Goal: Task Accomplishment & Management: Use online tool/utility

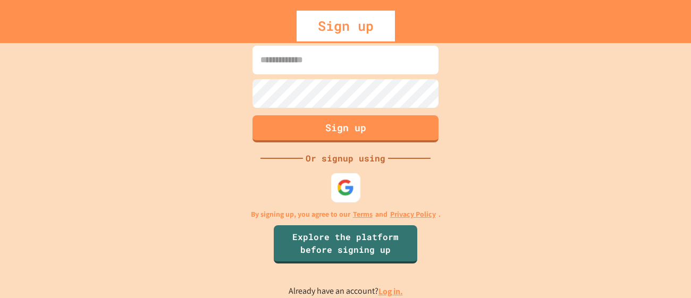
click at [347, 188] on img at bounding box center [346, 188] width 18 height 18
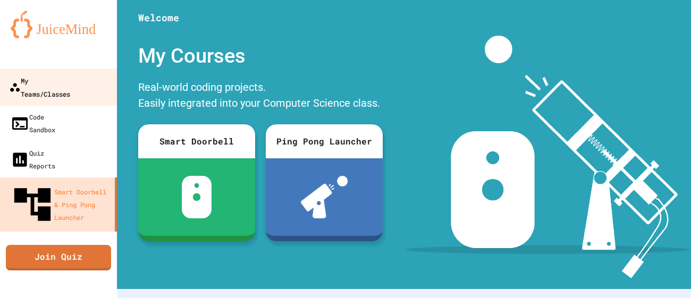
click at [70, 81] on div "My Teams/Classes" at bounding box center [39, 87] width 61 height 26
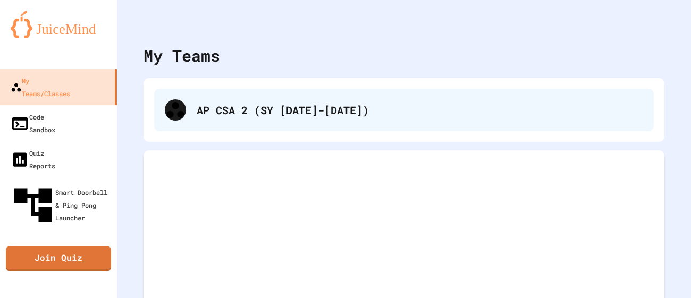
click at [229, 114] on div "AP CSA 2 (SY [DATE]-[DATE])" at bounding box center [420, 110] width 446 height 16
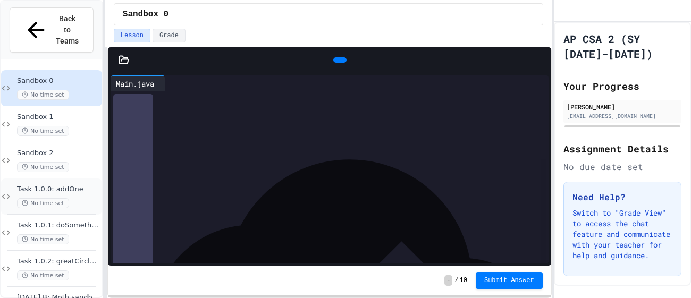
click at [67, 185] on div "Task 1.0.0: addOne No time set" at bounding box center [58, 196] width 83 height 23
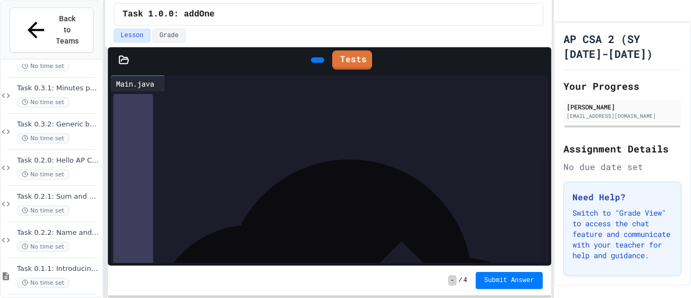
scroll to position [711, 0]
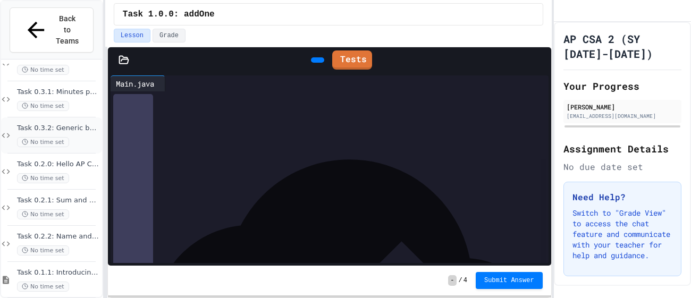
click at [73, 137] on div "No time set" at bounding box center [58, 142] width 83 height 10
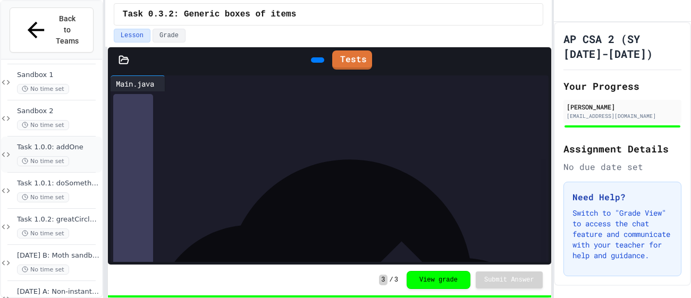
scroll to position [54, 0]
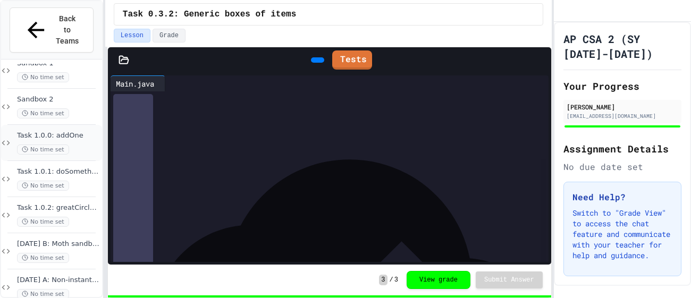
click at [44, 131] on span "Task 1.0.0: addOne" at bounding box center [58, 135] width 83 height 9
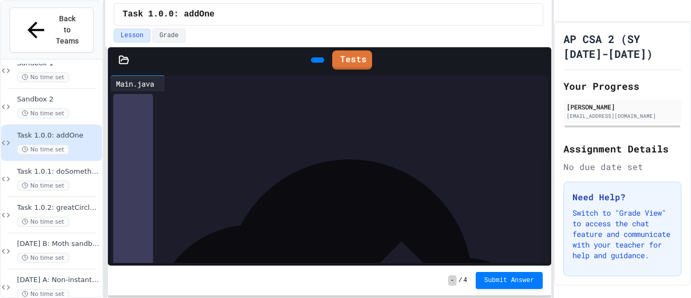
click at [169, 83] on icon at bounding box center [169, 83] width 0 height 0
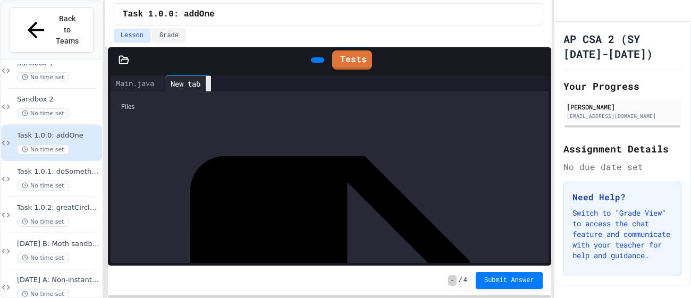
click at [211, 79] on div at bounding box center [208, 83] width 5 height 15
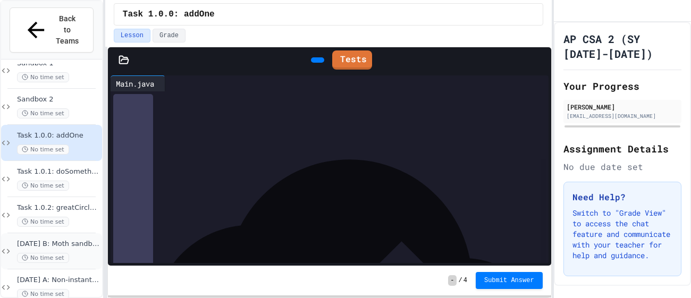
click at [82, 233] on div "[DATE] B: Moth sandbox No time set" at bounding box center [51, 251] width 101 height 36
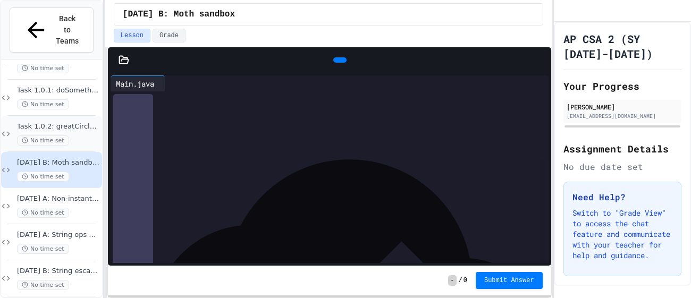
scroll to position [138, 0]
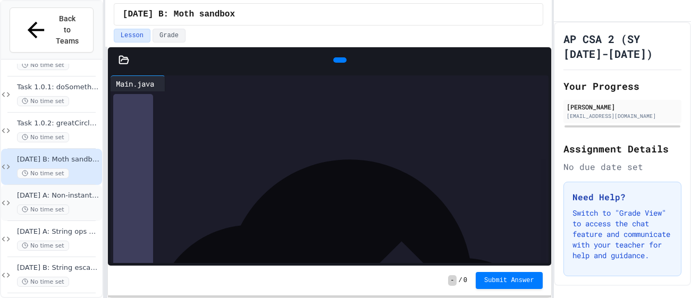
click at [70, 191] on span "[DATE] A: Non-instantiated classes" at bounding box center [58, 195] width 83 height 9
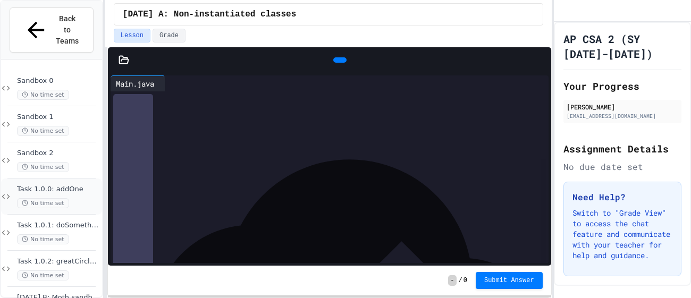
click at [64, 198] on span "No time set" at bounding box center [43, 203] width 52 height 10
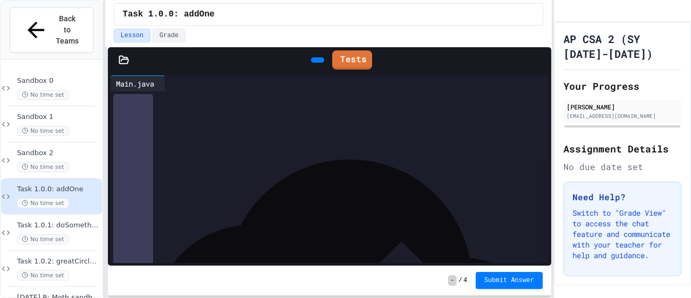
click at [174, 78] on div at bounding box center [169, 83] width 9 height 16
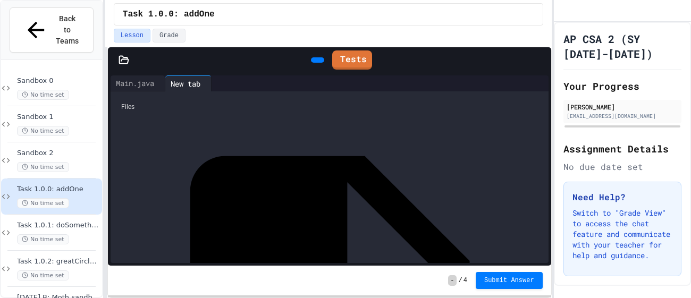
click at [529, 83] on div at bounding box center [533, 83] width 9 height 0
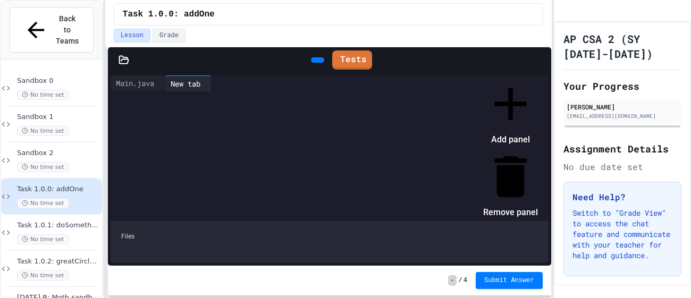
click at [530, 77] on div at bounding box center [504, 77] width 65 height 0
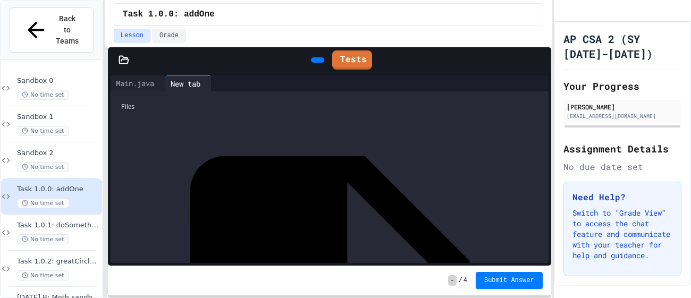
click at [124, 58] on icon at bounding box center [123, 59] width 9 height 7
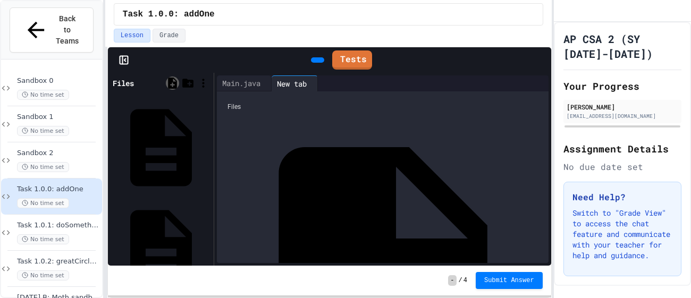
click at [176, 82] on icon at bounding box center [172, 83] width 13 height 13
type input "**********"
click at [297, 120] on div "Compute.java" at bounding box center [382, 277] width 321 height 321
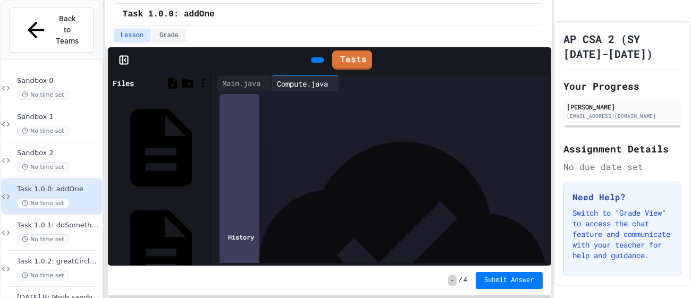
click at [325, 106] on div at bounding box center [390, 98] width 315 height 15
click at [392, 150] on div "****** ****** *** ****** * *** * *" at bounding box center [391, 152] width 316 height 11
click at [307, 127] on span "*****" at bounding box center [300, 130] width 14 height 7
click at [313, 57] on div at bounding box center [317, 59] width 13 height 5
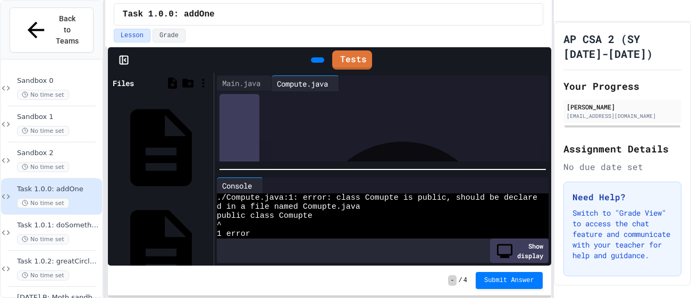
click at [318, 100] on div "****** ***** *******" at bounding box center [391, 99] width 313 height 11
click at [315, 57] on div at bounding box center [317, 59] width 13 height 5
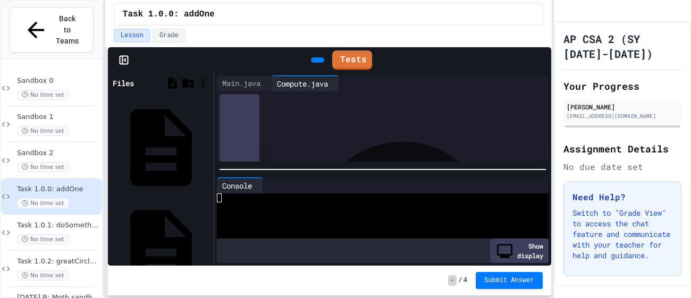
click at [307, 206] on div at bounding box center [377, 206] width 320 height 9
click at [260, 185] on icon at bounding box center [260, 185] width 0 height 0
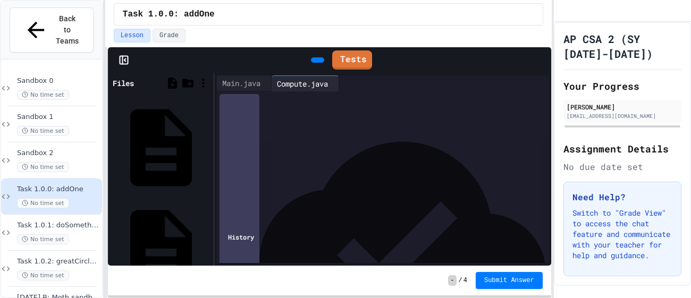
scroll to position [0, 0]
click at [349, 170] on div "****** * * * *" at bounding box center [391, 173] width 313 height 11
click at [22, 234] on span "No time set" at bounding box center [43, 239] width 52 height 10
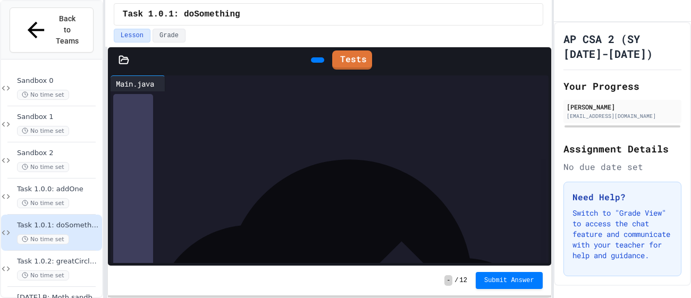
click at [129, 55] on div at bounding box center [124, 60] width 32 height 11
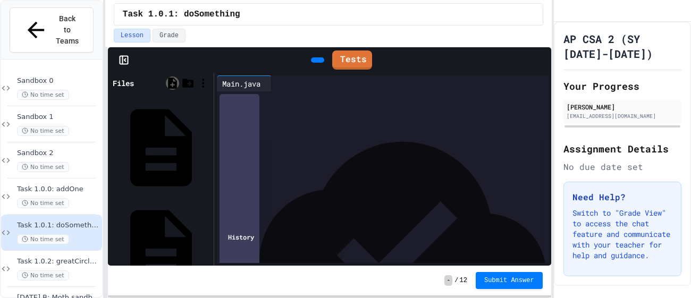
click at [169, 80] on icon at bounding box center [172, 83] width 9 height 11
type input "**********"
click at [168, 198] on div "Main.java" at bounding box center [161, 247] width 100 height 99
click at [208, 141] on div "Compute.java" at bounding box center [208, 146] width 0 height 11
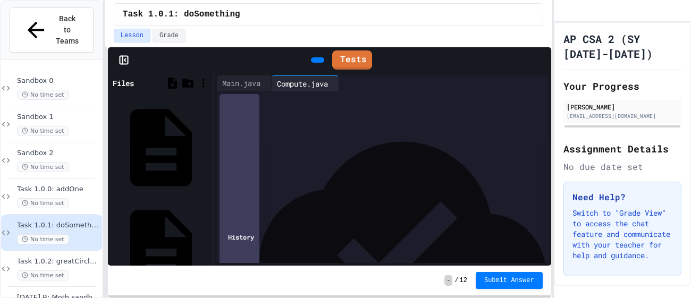
click at [304, 106] on div at bounding box center [390, 98] width 315 height 15
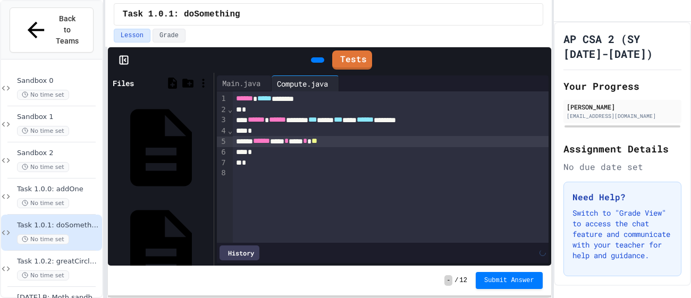
click at [288, 138] on span "*" at bounding box center [286, 140] width 4 height 7
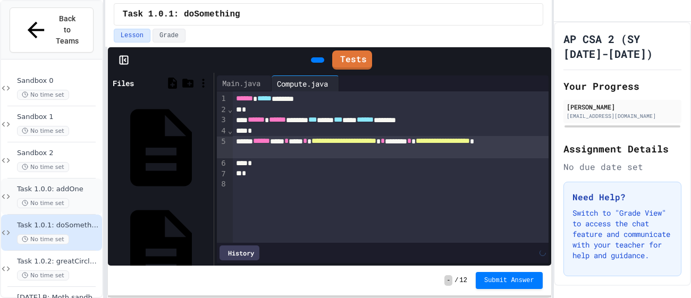
click at [57, 179] on div "Task 1.0.0: addOne No time set" at bounding box center [51, 197] width 101 height 36
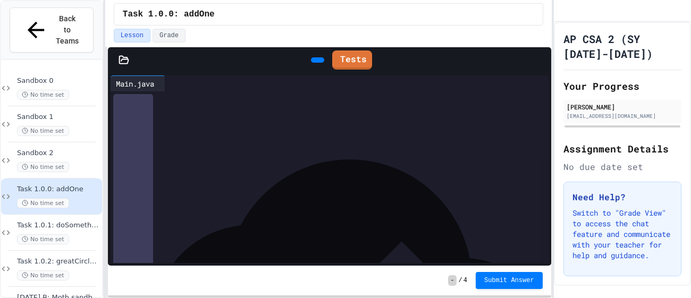
click at [128, 58] on icon at bounding box center [123, 60] width 11 height 11
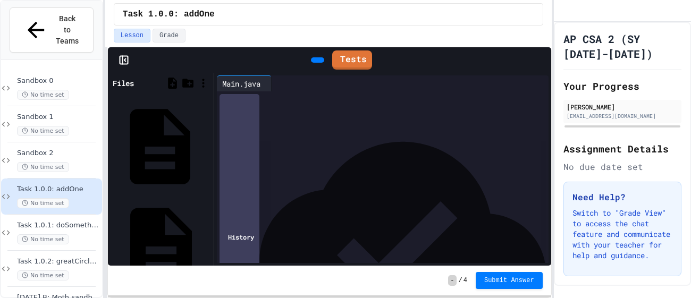
click at [208, 141] on div "Compute.java" at bounding box center [208, 146] width 0 height 11
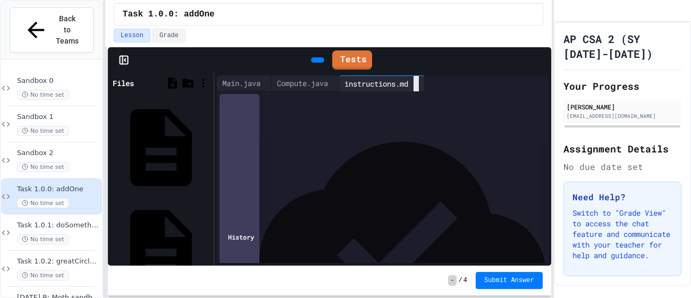
click at [419, 90] on div at bounding box center [415, 83] width 5 height 15
click at [309, 86] on div "Compute.java" at bounding box center [302, 83] width 62 height 11
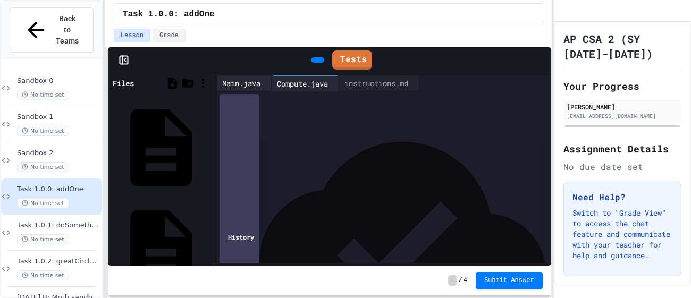
click at [261, 83] on div "Main.java" at bounding box center [241, 83] width 49 height 11
click at [261, 82] on div "Main.java" at bounding box center [241, 83] width 49 height 11
click at [299, 84] on div "Compute.java" at bounding box center [302, 83] width 62 height 11
click at [472, 197] on div "**********" at bounding box center [391, 195] width 313 height 11
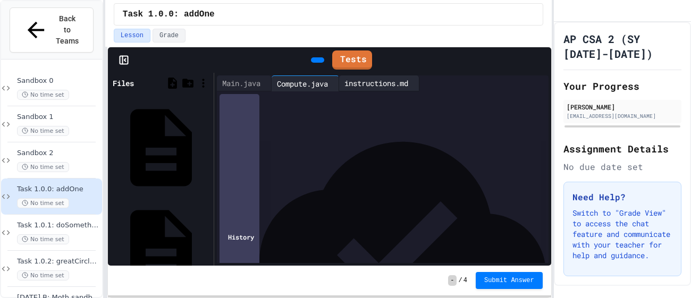
click at [394, 88] on div "instructions.md" at bounding box center [376, 83] width 74 height 11
click at [293, 80] on div "Compute.java" at bounding box center [302, 83] width 62 height 11
click at [454, 193] on div "**********" at bounding box center [391, 195] width 313 height 11
click at [54, 221] on span "Task 1.0.1: doSomething" at bounding box center [58, 225] width 83 height 9
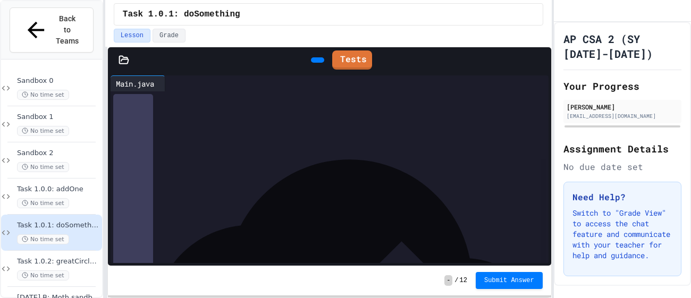
click at [119, 62] on icon at bounding box center [123, 59] width 9 height 7
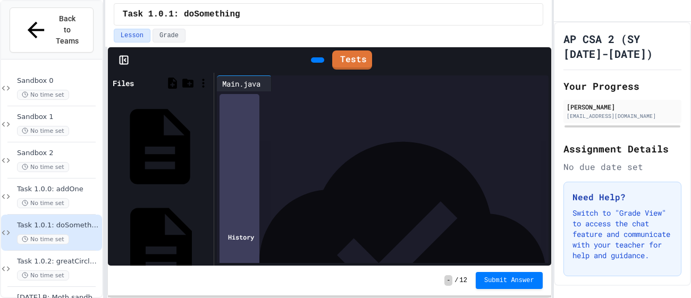
click at [208, 141] on div "Compute.java" at bounding box center [208, 146] width 0 height 11
click at [456, 122] on div "****** ****** ******* *** **** *** *** *** *" at bounding box center [391, 120] width 316 height 11
click at [36, 198] on span "No time set" at bounding box center [43, 203] width 52 height 10
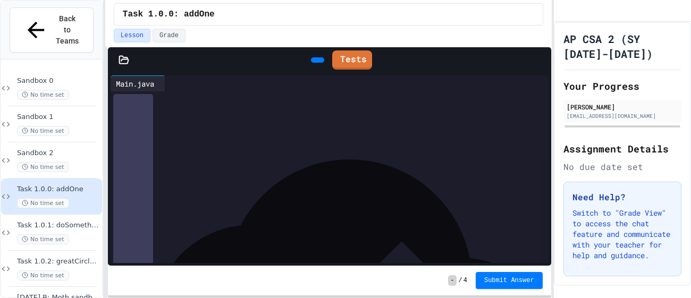
click at [134, 62] on div at bounding box center [124, 60] width 32 height 11
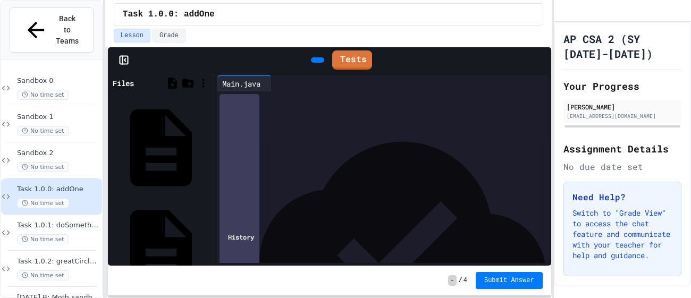
click at [208, 242] on div "Main.java" at bounding box center [208, 247] width 0 height 11
click at [208, 141] on div "Compute.java" at bounding box center [208, 146] width 0 height 11
click at [40, 221] on div "Task 1.0.1: doSomething No time set" at bounding box center [58, 232] width 83 height 23
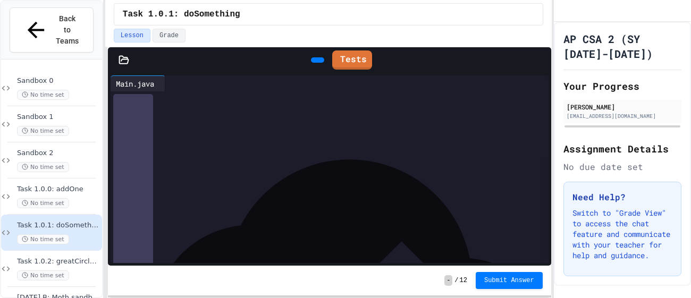
click at [122, 63] on icon at bounding box center [123, 60] width 11 height 11
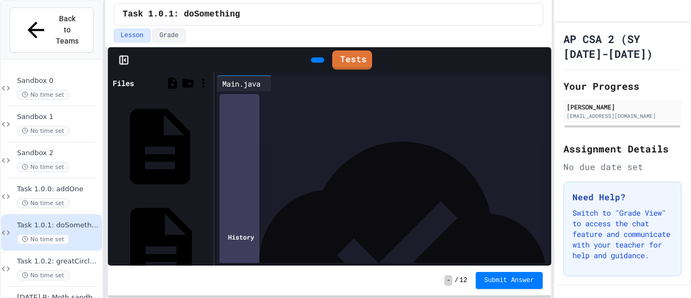
click at [208, 141] on div "Compute.java" at bounding box center [208, 146] width 0 height 11
